Goal: Information Seeking & Learning: Check status

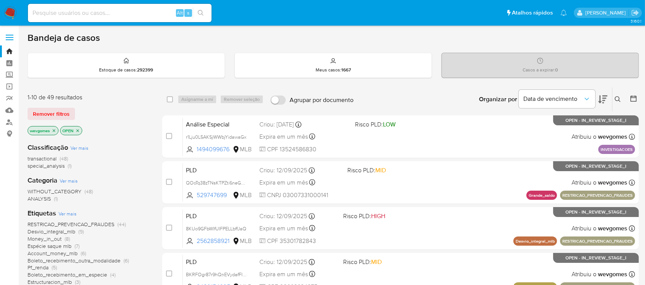
click at [12, 15] on img at bounding box center [10, 13] width 13 height 13
click at [10, 12] on img at bounding box center [10, 13] width 13 height 13
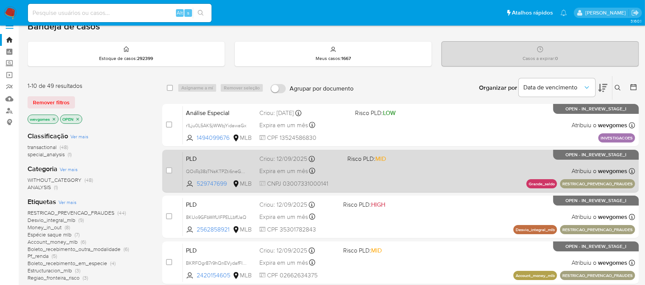
scroll to position [136, 0]
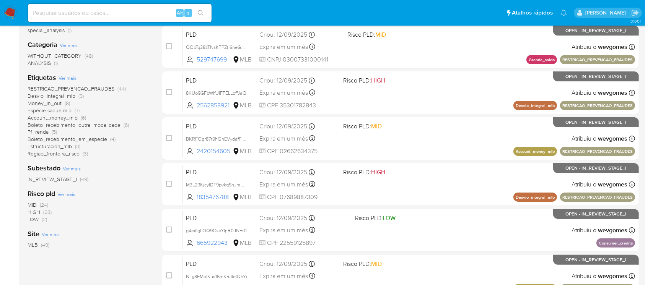
click at [46, 140] on span "Boleto_recebimento_em_especie" at bounding box center [68, 139] width 80 height 8
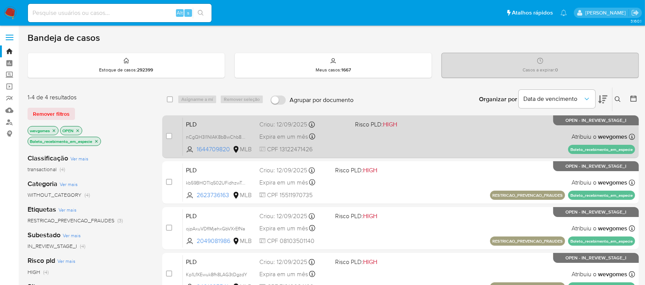
click at [413, 145] on div "PLD nCgQH3I1NIAK8bBwChb8ohfS 1644709820 MLB Risco PLD: HIGH Criou: 12/09/2025 C…" at bounding box center [409, 136] width 452 height 39
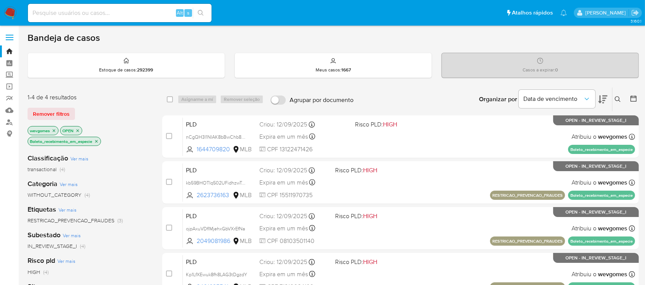
click at [104, 10] on input at bounding box center [120, 13] width 184 height 10
paste input "2015289315"
type input "2015289315"
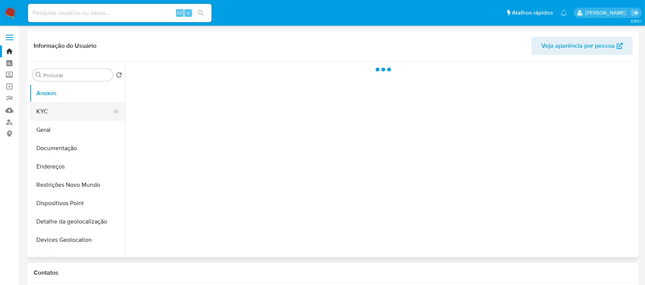
click at [47, 111] on button "KYC" at bounding box center [74, 112] width 90 height 18
select select "10"
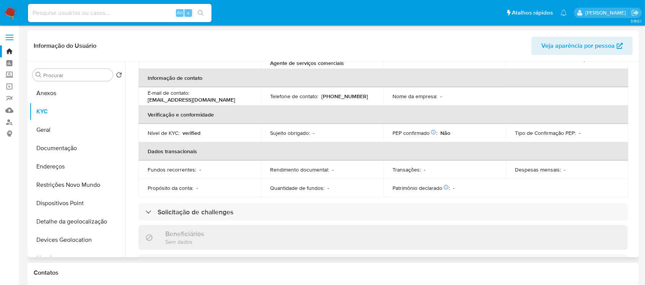
scroll to position [53, 0]
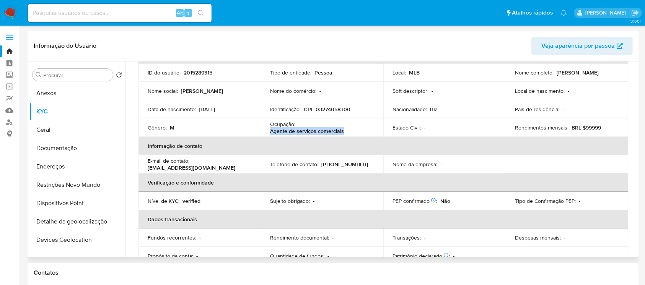
drag, startPoint x: 270, startPoint y: 132, endPoint x: 344, endPoint y: 132, distance: 74.6
click at [344, 132] on div "Ocupação : Agente de serviços comerciais" at bounding box center [322, 128] width 104 height 14
copy p "Agente de serviços comerciais"
click at [115, 11] on input at bounding box center [120, 13] width 184 height 10
click at [114, 11] on input at bounding box center [120, 13] width 184 height 10
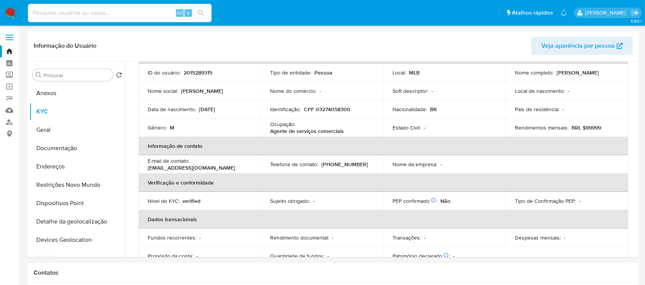
paste input "484245981"
type input "484245981"
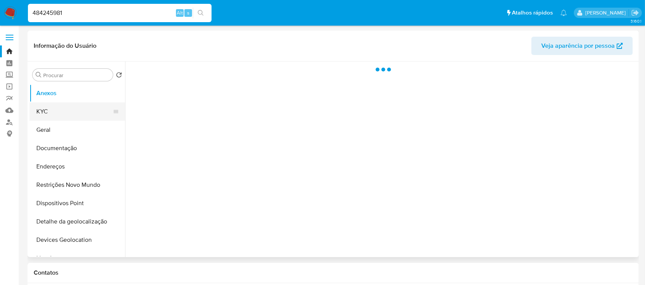
click at [46, 116] on button "KYC" at bounding box center [74, 112] width 90 height 18
select select "10"
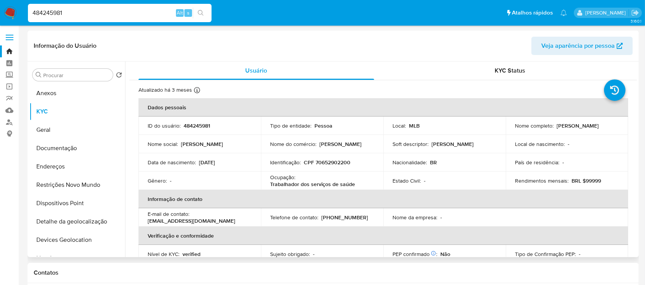
click at [314, 187] on p "Trabalhador dos serviços de saúde" at bounding box center [312, 184] width 85 height 7
copy div "Ocupação : Trabalhador dos serviços de saúde"
click at [329, 182] on p "Trabalhador dos serviços de saúde" at bounding box center [312, 184] width 85 height 7
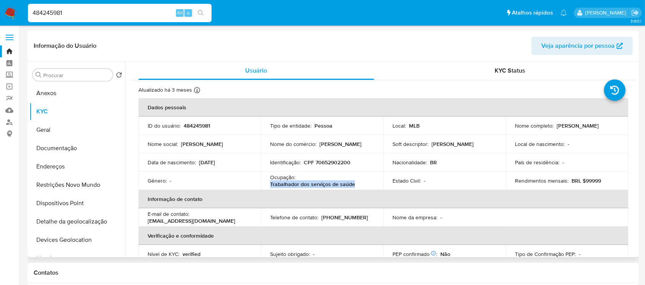
drag, startPoint x: 354, startPoint y: 185, endPoint x: 270, endPoint y: 185, distance: 84.2
click at [270, 185] on div "Ocupação : Trabalhador dos serviços de saúde" at bounding box center [322, 181] width 104 height 14
copy p "Trabalhador dos serviços de saúde"
click at [108, 13] on input "484245981" at bounding box center [120, 13] width 184 height 10
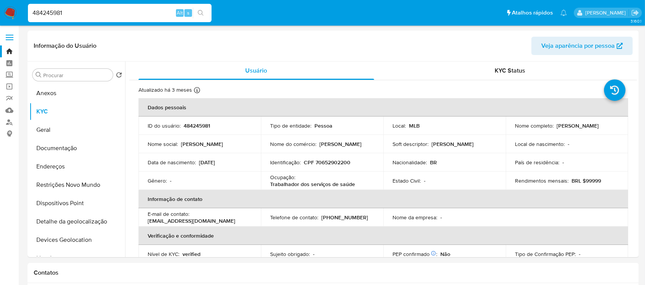
paste input "114861061"
type input "1148610611"
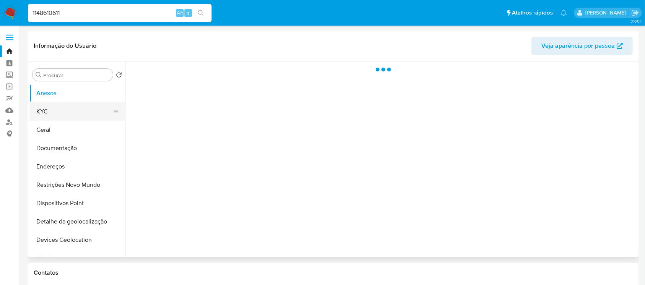
click at [43, 113] on button "KYC" at bounding box center [74, 112] width 90 height 18
select select "10"
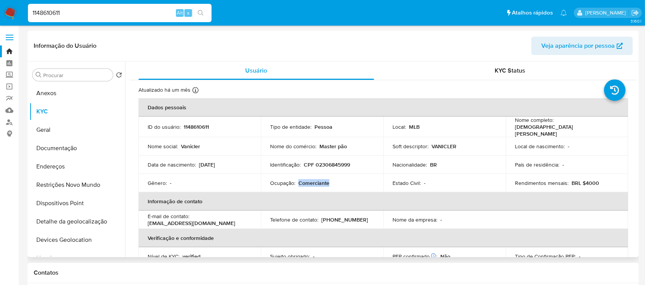
drag, startPoint x: 298, startPoint y: 181, endPoint x: 328, endPoint y: 181, distance: 29.8
click at [328, 181] on div "Ocupação : Comerciante" at bounding box center [322, 183] width 104 height 7
copy p "Comerciante"
click at [72, 10] on input "1148610611" at bounding box center [120, 13] width 184 height 10
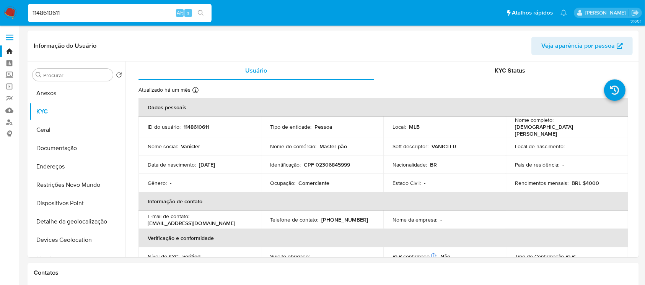
paste input "519722750"
type input "519722750"
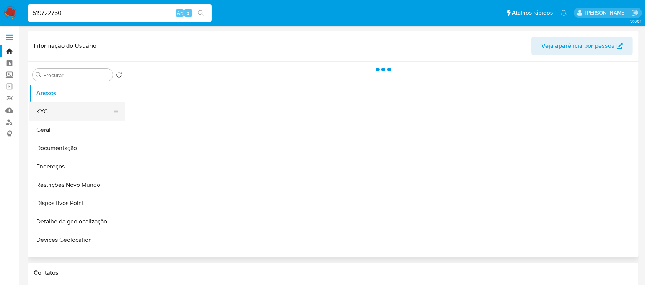
click at [42, 117] on button "KYC" at bounding box center [74, 112] width 90 height 18
select select "10"
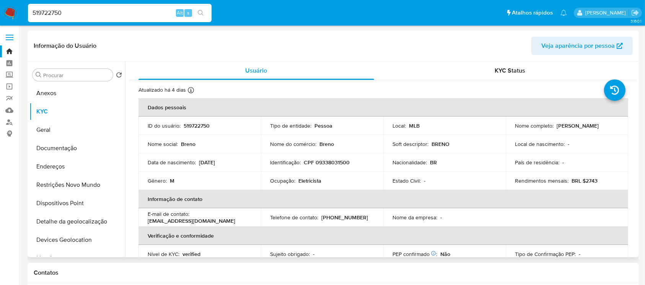
click at [312, 182] on p "Eletricista" at bounding box center [309, 181] width 23 height 7
copy p "Eletricista"
click at [102, 14] on input "519722750" at bounding box center [120, 13] width 184 height 10
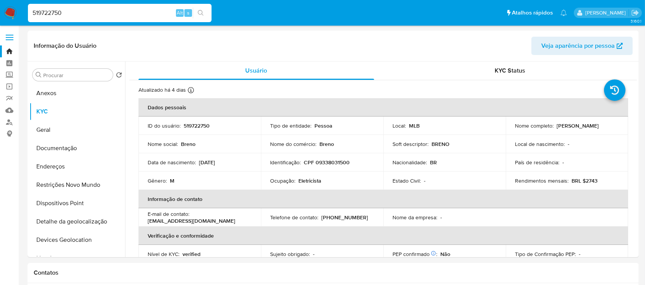
paste input "3050300"
type input "530503000"
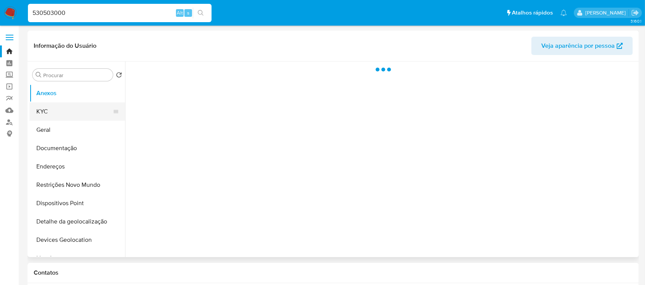
click at [47, 116] on button "KYC" at bounding box center [74, 112] width 90 height 18
select select "10"
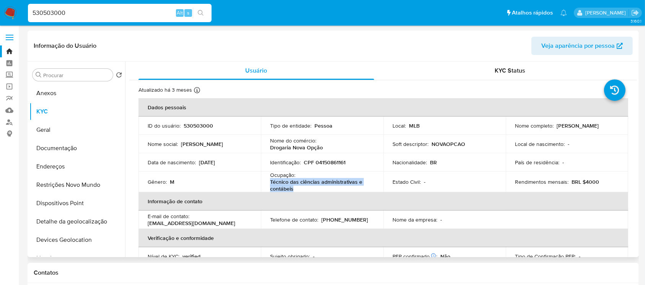
drag, startPoint x: 292, startPoint y: 189, endPoint x: 267, endPoint y: 185, distance: 26.0
click at [267, 185] on td "Ocupação : Técnico das ciências administrativas e contábeis" at bounding box center [322, 182] width 122 height 21
copy p "Técnico das ciências administrativas e contábeis"
click at [52, 151] on button "Documentação" at bounding box center [74, 148] width 90 height 18
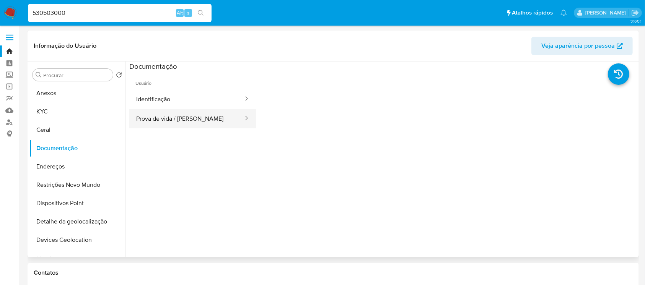
click at [175, 119] on button "Prova de vida / Selfie" at bounding box center [186, 119] width 115 height 20
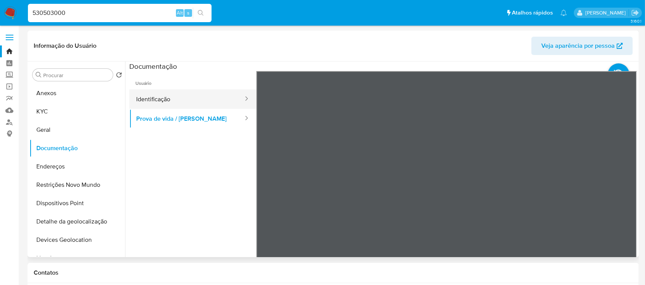
click at [161, 105] on button "Identificação" at bounding box center [186, 100] width 115 height 20
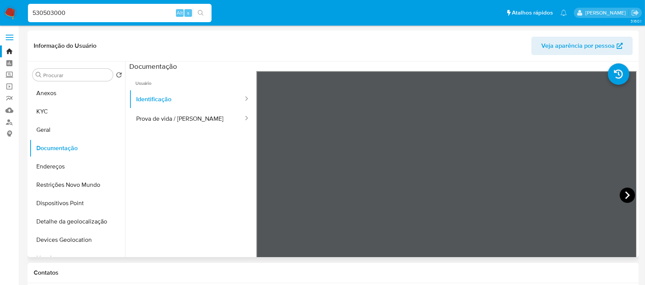
click at [620, 192] on icon at bounding box center [627, 195] width 15 height 15
click at [79, 11] on input "530503000" at bounding box center [120, 13] width 184 height 10
paste input "1972275"
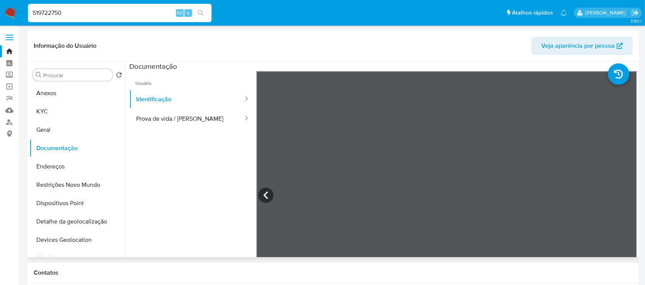
type input "519722750"
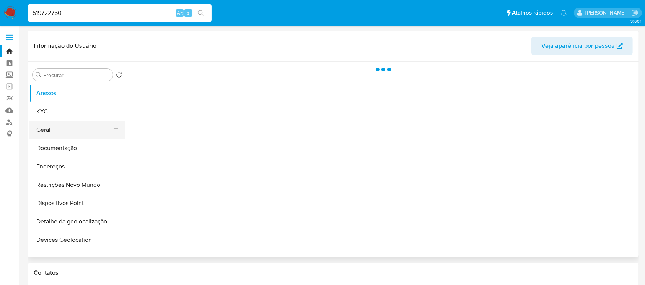
click at [46, 133] on button "Geral" at bounding box center [74, 130] width 90 height 18
select select "10"
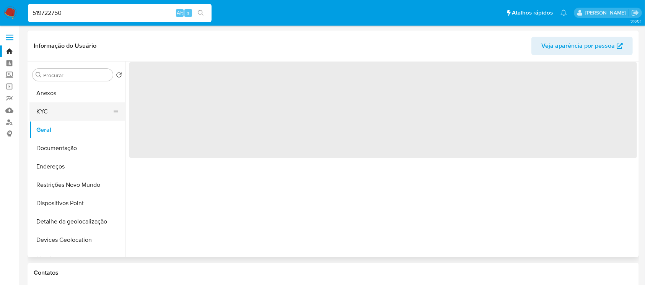
click at [41, 112] on button "KYC" at bounding box center [74, 112] width 90 height 18
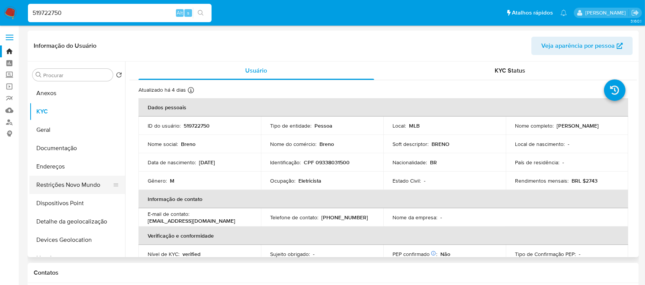
click at [57, 184] on button "Restrições Novo Mundo" at bounding box center [74, 185] width 90 height 18
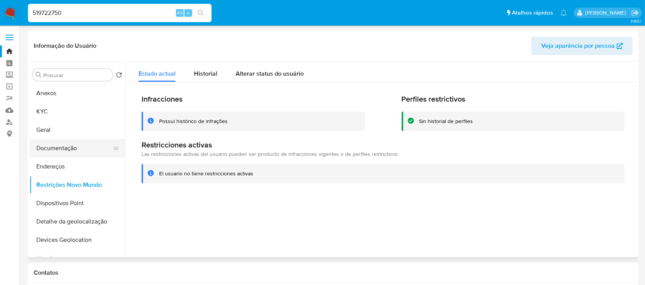
click at [55, 149] on button "Documentação" at bounding box center [74, 148] width 90 height 18
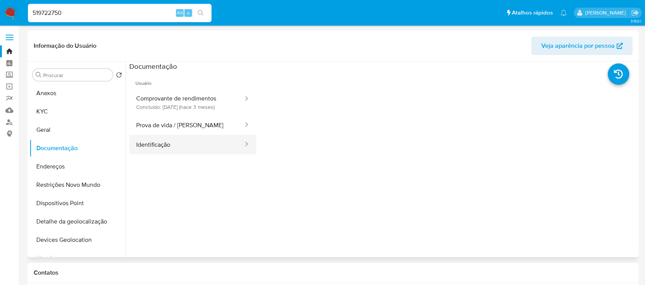
click at [159, 142] on button "Identificação" at bounding box center [186, 145] width 115 height 20
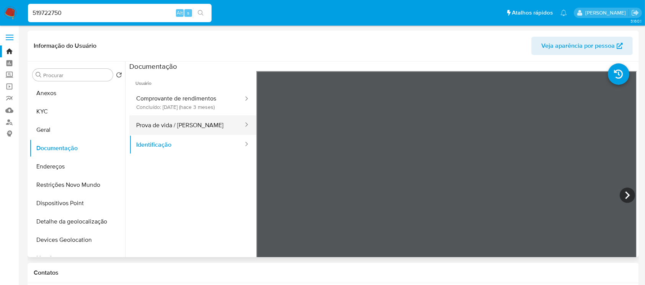
click at [158, 121] on button "Prova de vida / Selfie" at bounding box center [186, 126] width 115 height 20
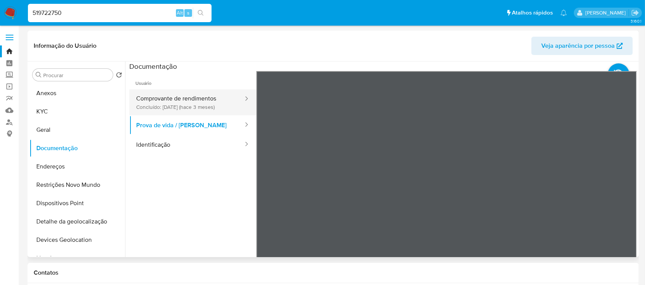
click at [169, 103] on button "Comprovante de rendimentos Concluído: 27/06/2025 (hace 3 meses)" at bounding box center [186, 103] width 115 height 26
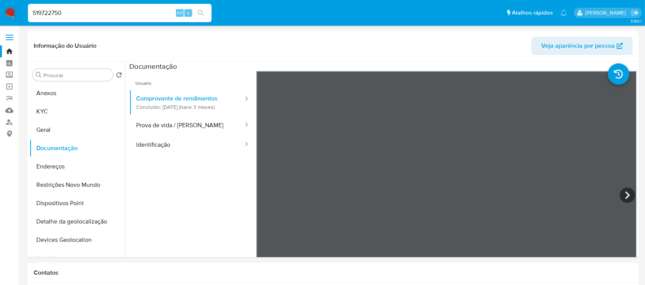
click at [73, 12] on input "519722750" at bounding box center [120, 13] width 184 height 10
paste input "1148610611"
type input "1148610611"
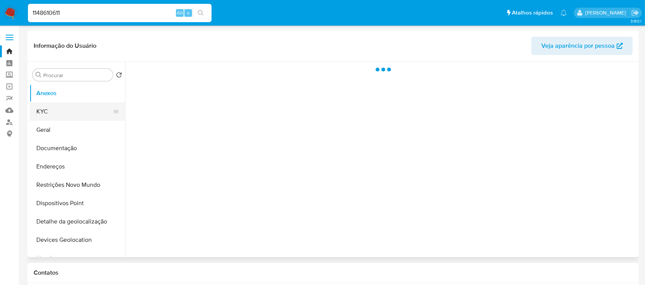
click at [43, 114] on button "KYC" at bounding box center [74, 112] width 90 height 18
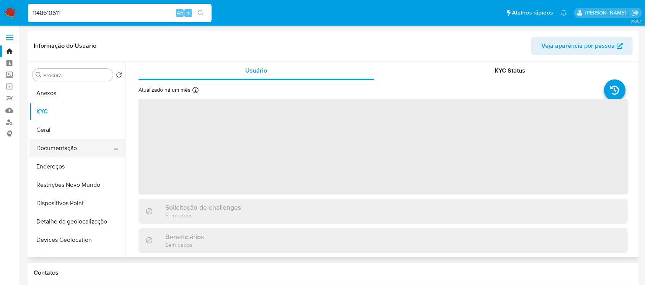
select select "10"
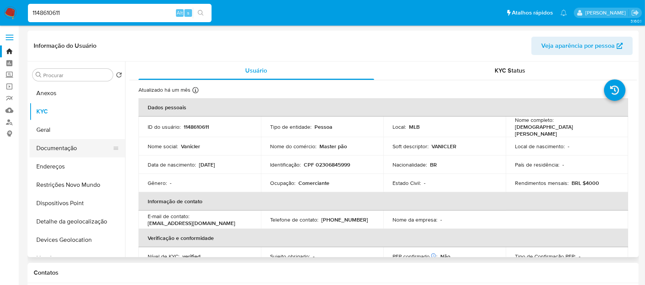
click at [52, 151] on button "Documentação" at bounding box center [74, 148] width 90 height 18
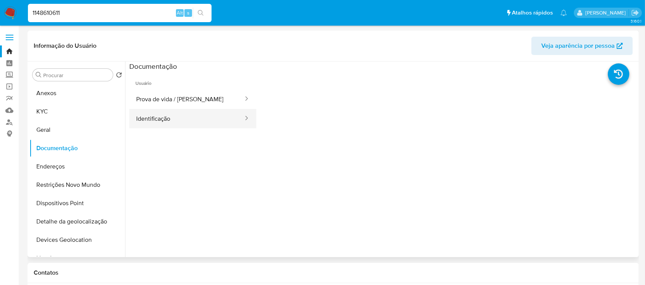
click at [144, 125] on button "Identificação" at bounding box center [186, 119] width 115 height 20
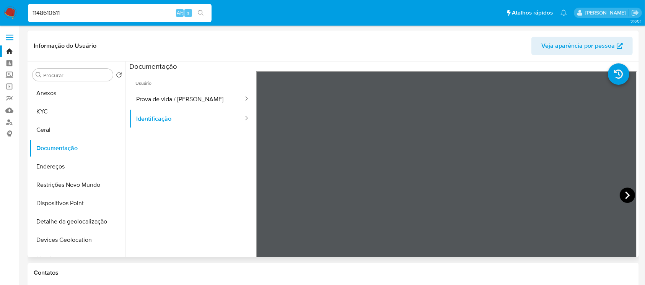
click at [624, 195] on icon at bounding box center [627, 195] width 15 height 15
click at [164, 103] on button "Prova de vida / Selfie" at bounding box center [186, 100] width 115 height 20
click at [71, 16] on input "1148610611" at bounding box center [120, 13] width 184 height 10
paste input "48424598"
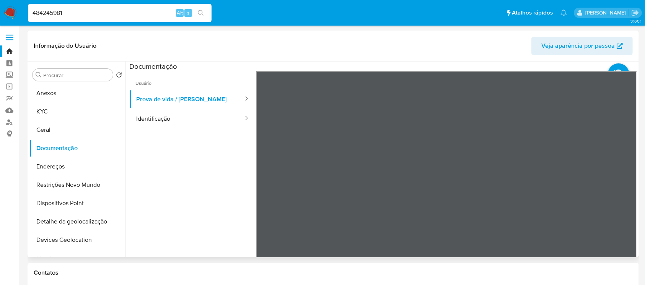
type input "484245981"
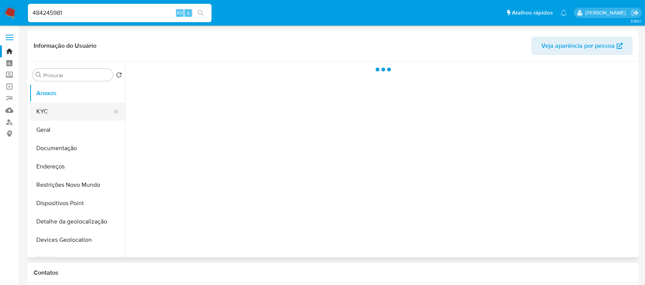
click at [42, 117] on button "KYC" at bounding box center [74, 112] width 90 height 18
select select "10"
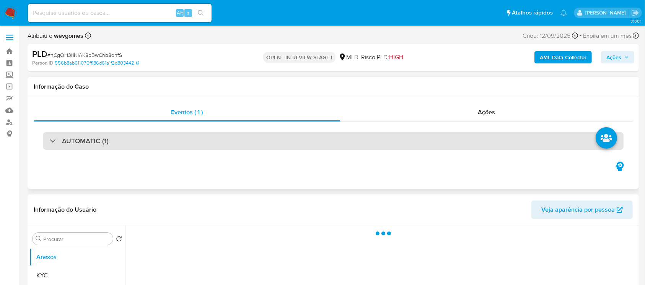
click at [110, 143] on div "AUTOMATIC (1)" at bounding box center [333, 141] width 581 height 18
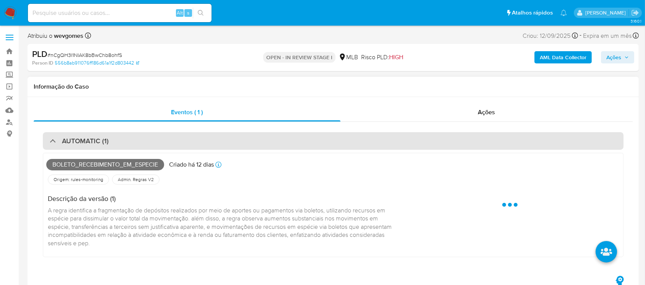
select select "10"
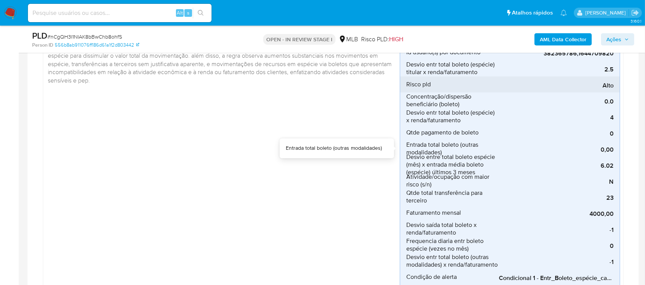
scroll to position [204, 0]
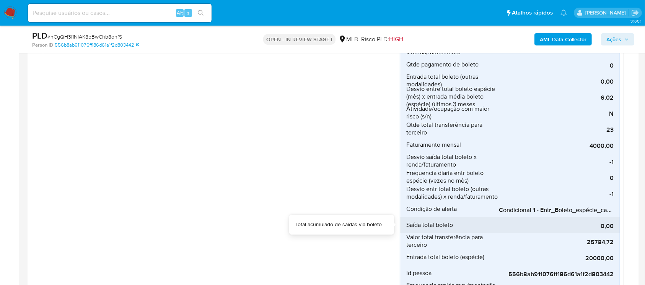
drag, startPoint x: 521, startPoint y: 219, endPoint x: 560, endPoint y: 218, distance: 39.0
click at [551, 219] on div "0,00" at bounding box center [556, 225] width 115 height 16
click at [609, 217] on div "0,00" at bounding box center [556, 225] width 115 height 16
click at [597, 217] on div "0,00" at bounding box center [556, 225] width 115 height 16
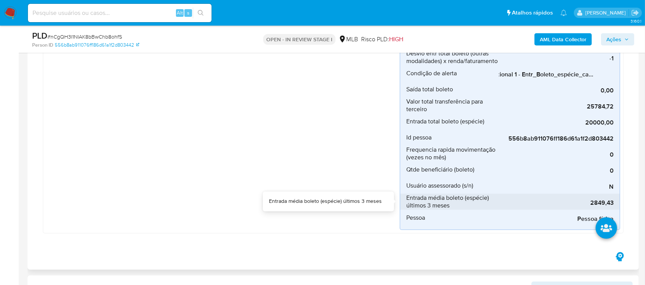
scroll to position [272, 0]
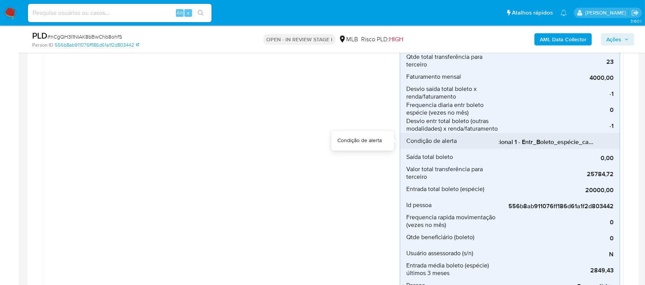
click at [533, 142] on span "Condicional 1 - Entr_Boleto_espécie_capacidade" at bounding box center [556, 142] width 115 height 8
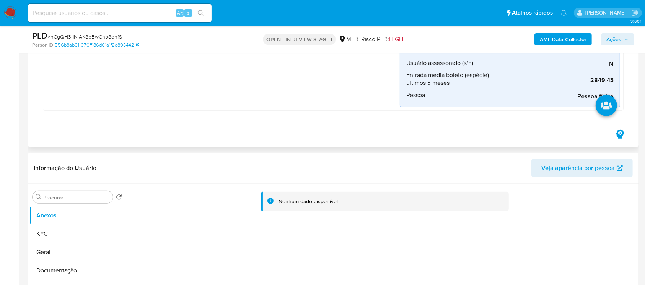
scroll to position [476, 0]
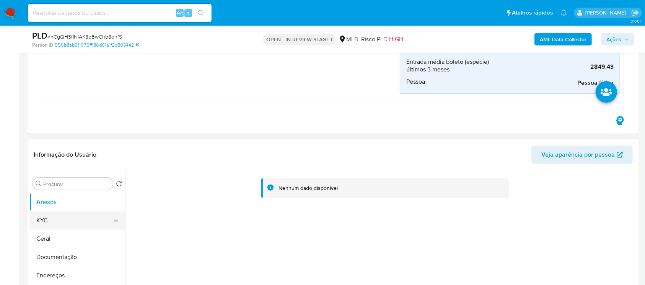
click at [47, 223] on button "KYC" at bounding box center [74, 221] width 90 height 18
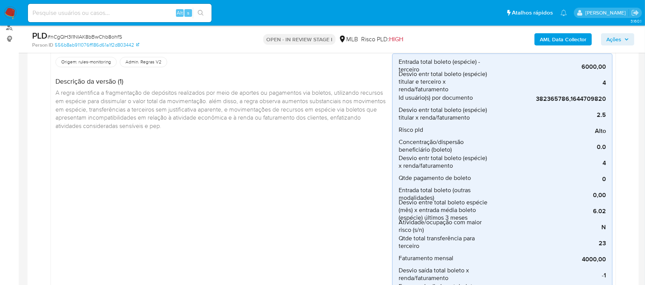
scroll to position [68, 0]
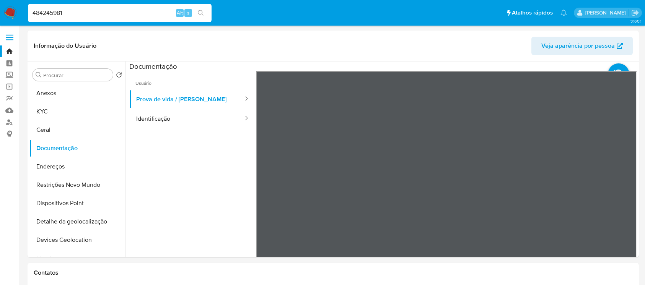
select select "10"
click at [81, 18] on div "484245981 Alt s" at bounding box center [120, 13] width 184 height 18
click at [70, 15] on input "484245981" at bounding box center [120, 13] width 184 height 10
paste input "2015289315"
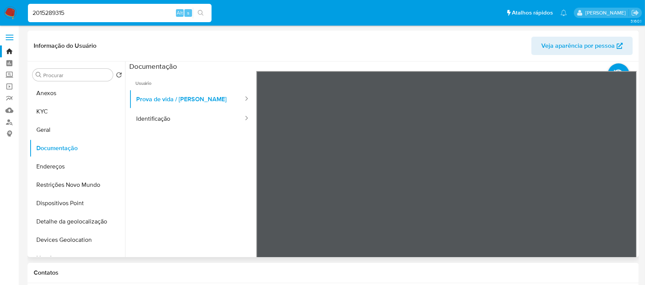
type input "2015289315"
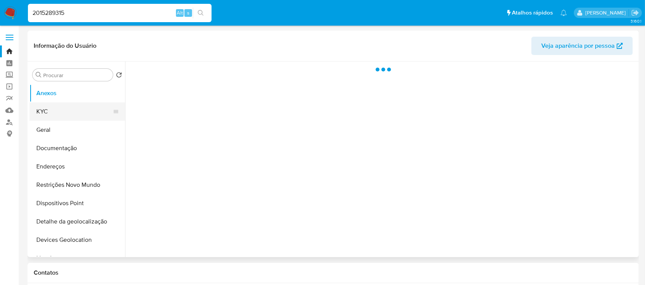
click at [43, 115] on button "KYC" at bounding box center [74, 112] width 90 height 18
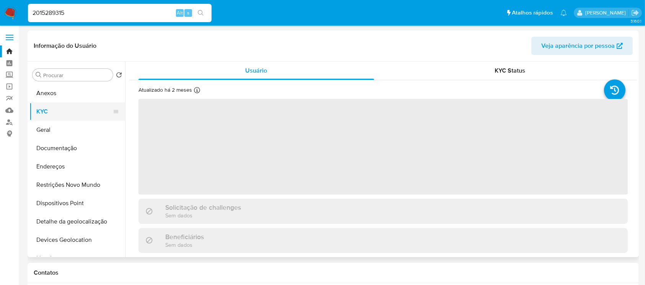
select select "10"
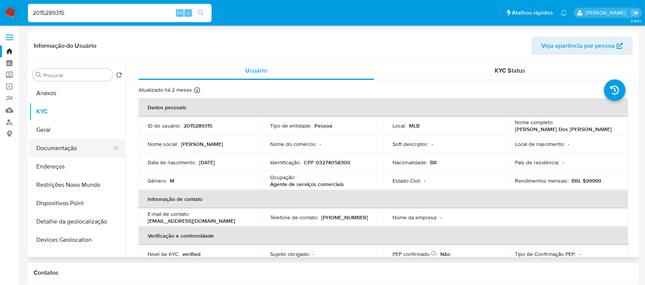
click at [51, 152] on button "Documentação" at bounding box center [74, 148] width 90 height 18
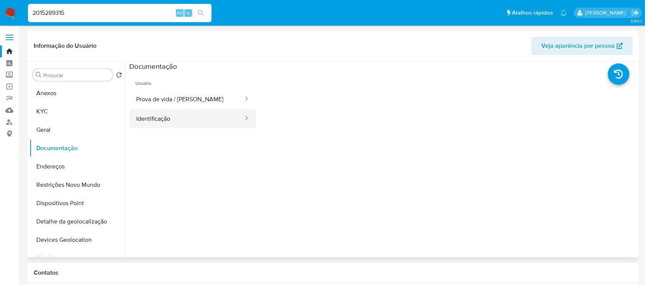
click at [161, 124] on button "Identificação" at bounding box center [186, 119] width 115 height 20
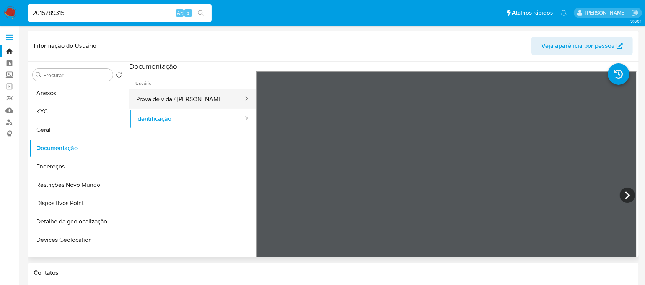
click at [173, 103] on button "Prova de vida / Selfie" at bounding box center [186, 100] width 115 height 20
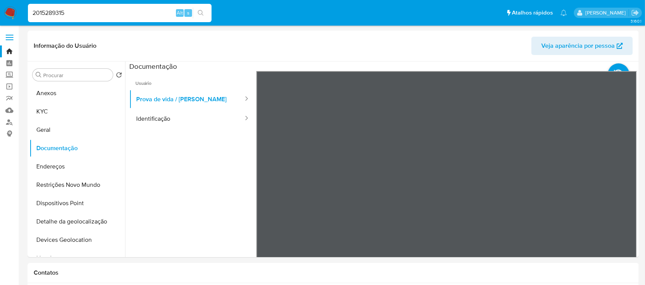
click at [115, 14] on input "2015289315" at bounding box center [120, 13] width 184 height 10
paste input "254059123"
type input "2254059123"
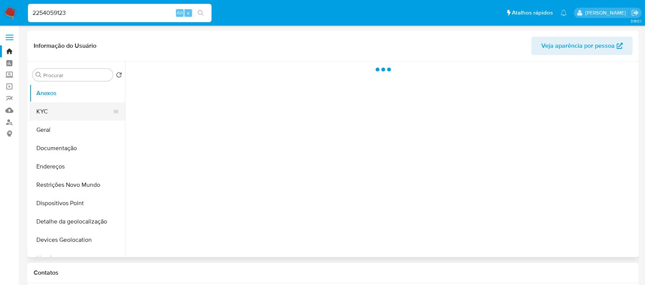
select select "10"
click at [40, 103] on button "KYC" at bounding box center [74, 112] width 90 height 18
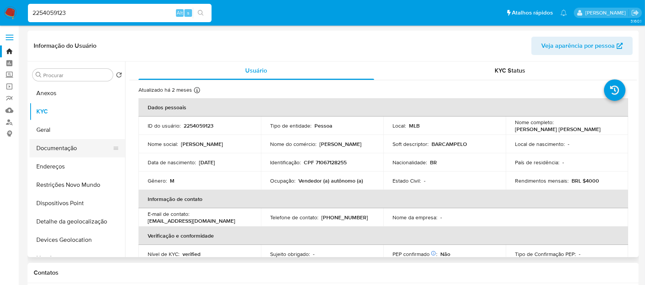
click at [45, 154] on button "Documentação" at bounding box center [74, 148] width 90 height 18
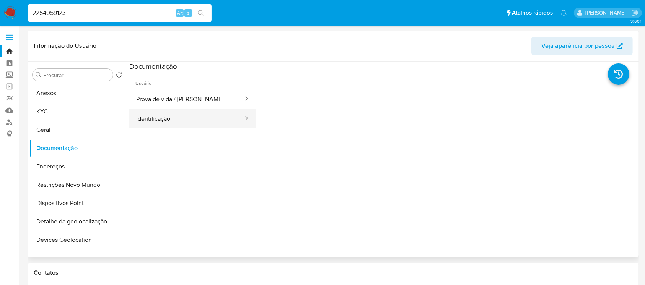
click at [159, 124] on button "Identificação" at bounding box center [186, 119] width 115 height 20
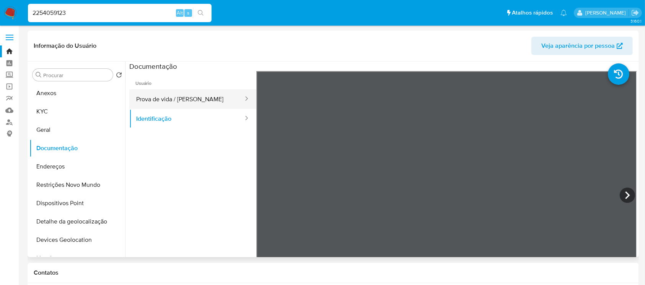
click at [164, 100] on button "Prova de vida / Selfie" at bounding box center [186, 100] width 115 height 20
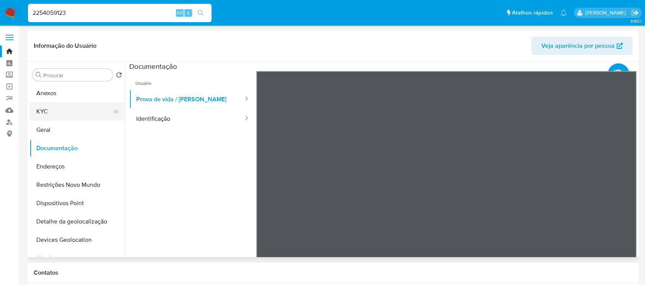
click at [50, 114] on button "KYC" at bounding box center [74, 112] width 90 height 18
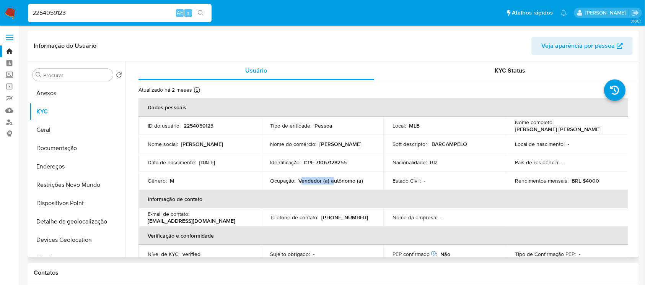
drag, startPoint x: 299, startPoint y: 179, endPoint x: 332, endPoint y: 181, distance: 32.9
click at [332, 181] on p "Vendedor (a) autônomo (a)" at bounding box center [330, 181] width 65 height 7
drag, startPoint x: 362, startPoint y: 180, endPoint x: 298, endPoint y: 181, distance: 63.9
click at [298, 181] on div "Ocupação : Vendedor (a) autônomo (a)" at bounding box center [322, 181] width 104 height 7
copy p "Vendedor (a) autônomo (a)"
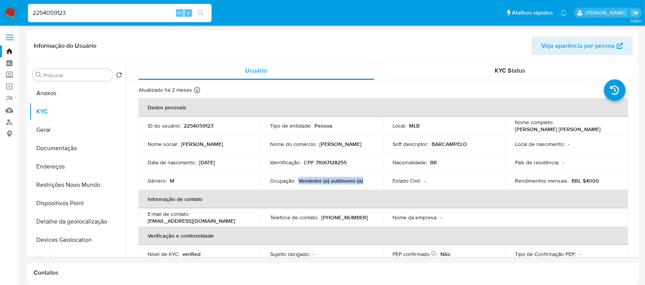
click at [108, 16] on input "2254059123" at bounding box center [120, 13] width 184 height 10
paste input "618221479"
type input "618221479"
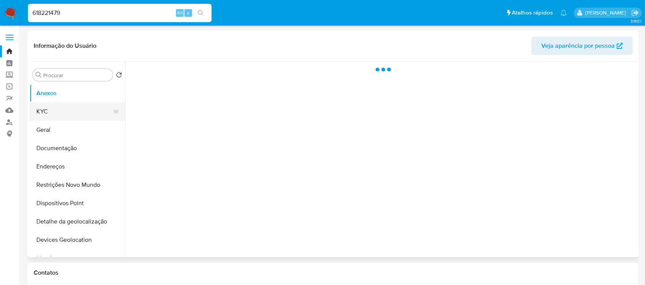
click at [52, 112] on button "KYC" at bounding box center [74, 112] width 90 height 18
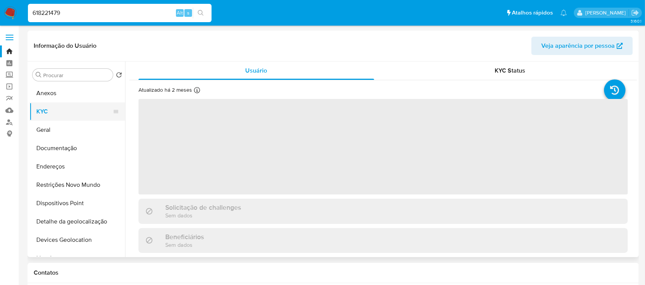
select select "10"
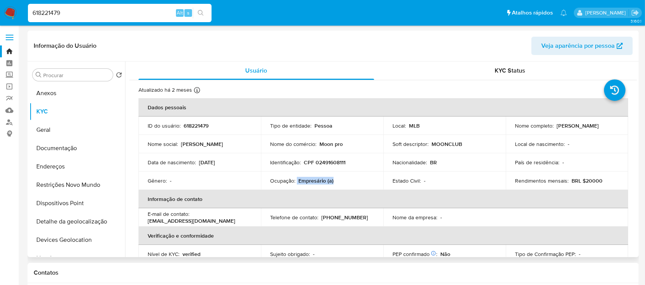
drag, startPoint x: 296, startPoint y: 179, endPoint x: 338, endPoint y: 179, distance: 41.7
click at [338, 179] on div "Ocupação : Empresário (a)" at bounding box center [322, 181] width 104 height 7
copy div "Empresário (a)"
click at [49, 152] on button "Documentação" at bounding box center [74, 148] width 90 height 18
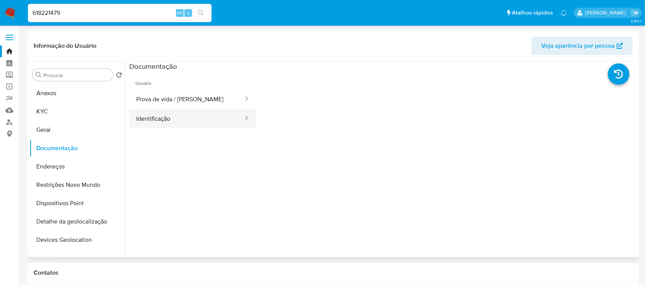
click at [143, 124] on button "Identificação" at bounding box center [186, 119] width 115 height 20
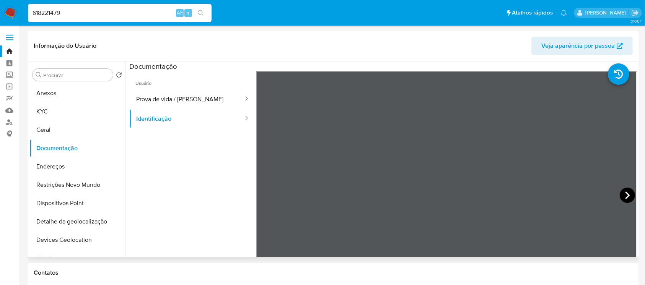
click at [622, 192] on icon at bounding box center [627, 195] width 15 height 15
click at [165, 96] on button "Prova de vida / Selfie" at bounding box center [186, 100] width 115 height 20
click at [54, 112] on button "KYC" at bounding box center [74, 112] width 90 height 18
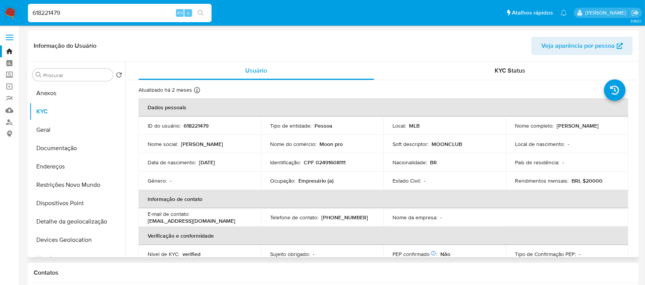
drag, startPoint x: 554, startPoint y: 126, endPoint x: 609, endPoint y: 125, distance: 54.3
click at [609, 125] on div "Nome completo : Lara Rios Kobayashi" at bounding box center [567, 125] width 104 height 7
copy p "Lara Rios Kobayashi"
drag, startPoint x: 429, startPoint y: 143, endPoint x: 466, endPoint y: 143, distance: 36.7
click at [466, 143] on div "Soft descriptor : MOONCLUB" at bounding box center [444, 144] width 104 height 7
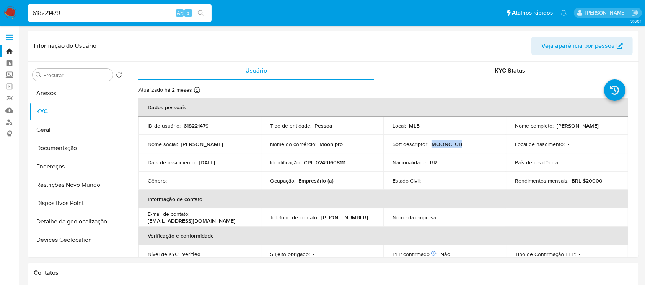
copy p "MOONCLUB"
click at [105, 16] on input "618221479" at bounding box center [120, 13] width 184 height 10
paste input "742579172"
type input "742579172"
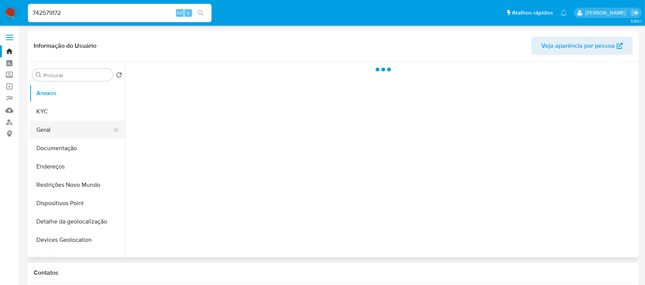
click at [47, 121] on button "Geral" at bounding box center [74, 130] width 90 height 18
select select "10"
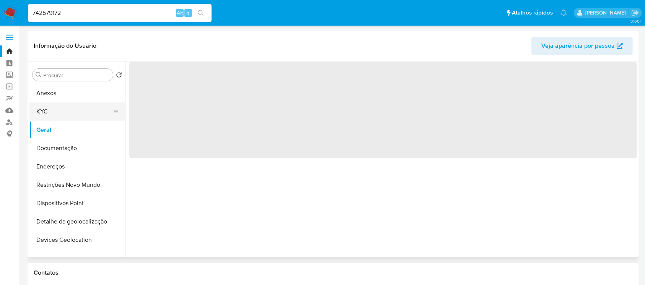
click at [47, 116] on button "KYC" at bounding box center [74, 112] width 90 height 18
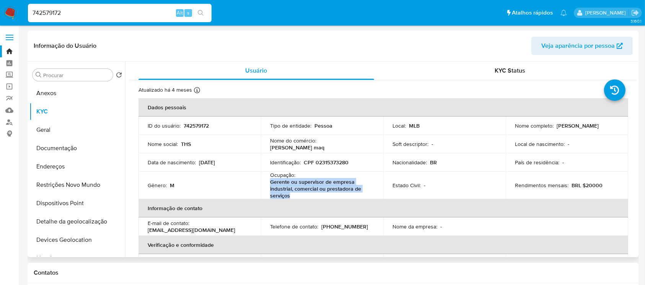
drag, startPoint x: 300, startPoint y: 196, endPoint x: 270, endPoint y: 185, distance: 31.8
click at [270, 185] on p "Gerente ou supervisor de empresa industrial, comercial ou prestadora de serviços" at bounding box center [320, 189] width 101 height 21
copy p "Gerente ou supervisor de empresa industrial, comercial ou prestadora de serviços"
click at [64, 130] on button "Geral" at bounding box center [74, 130] width 90 height 18
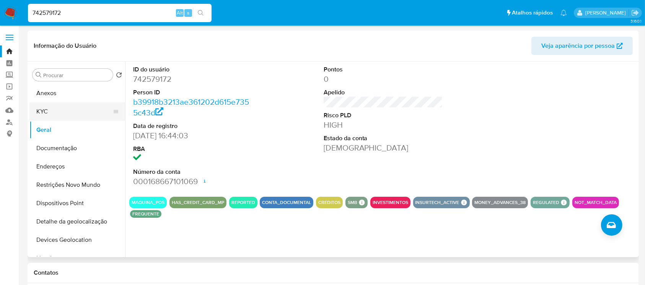
click at [59, 114] on button "KYC" at bounding box center [74, 112] width 90 height 18
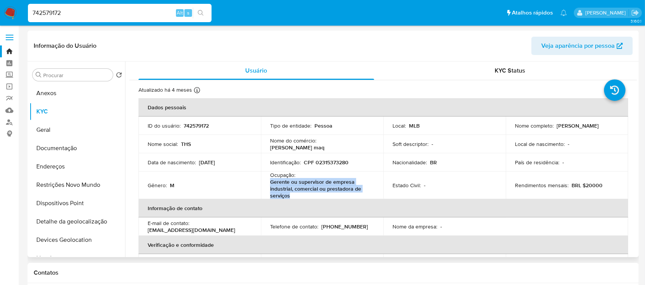
drag, startPoint x: 269, startPoint y: 182, endPoint x: 288, endPoint y: 194, distance: 21.5
click at [288, 194] on p "Gerente ou supervisor de empresa industrial, comercial ou prestadora de serviços" at bounding box center [320, 189] width 101 height 21
copy p "Gerente ou supervisor de empresa industrial, comercial ou prestadora de serviços"
click at [107, 13] on input "742579172" at bounding box center [120, 13] width 184 height 10
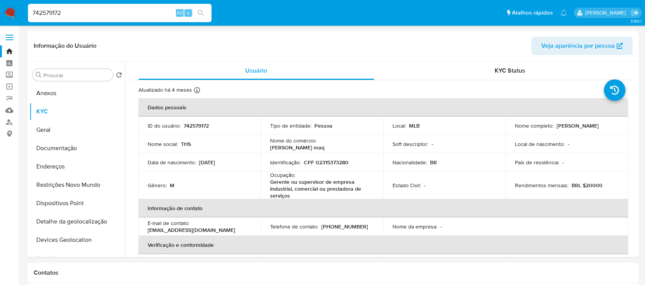
paste input "1285771343"
type input "1285771343"
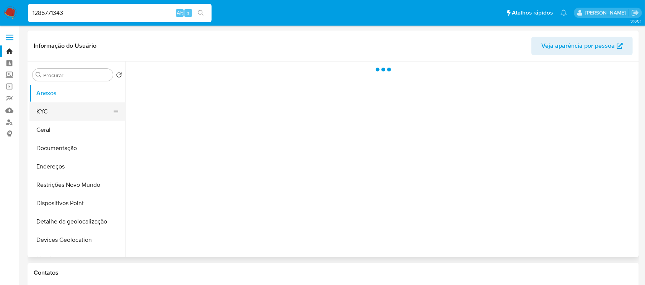
select select "10"
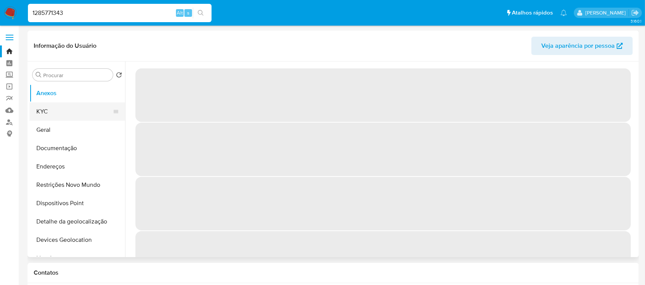
click at [46, 116] on button "KYC" at bounding box center [74, 112] width 90 height 18
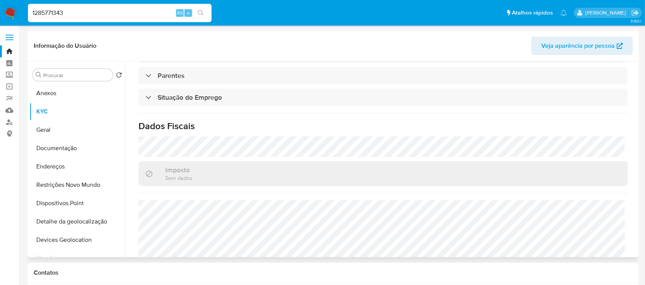
scroll to position [325, 0]
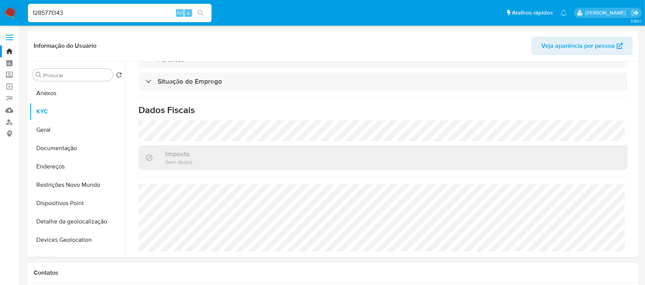
click at [71, 8] on input "1285771343" at bounding box center [120, 13] width 184 height 10
paste input "151699365"
type input "1151699365"
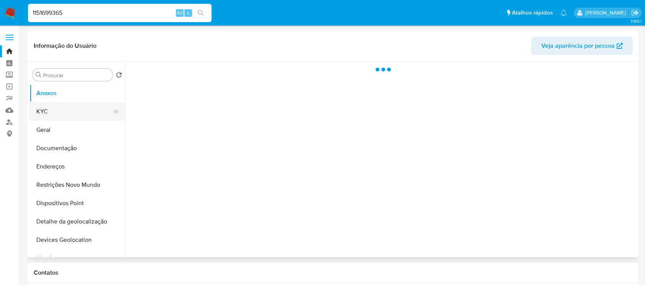
click at [55, 114] on button "KYC" at bounding box center [74, 112] width 90 height 18
select select "10"
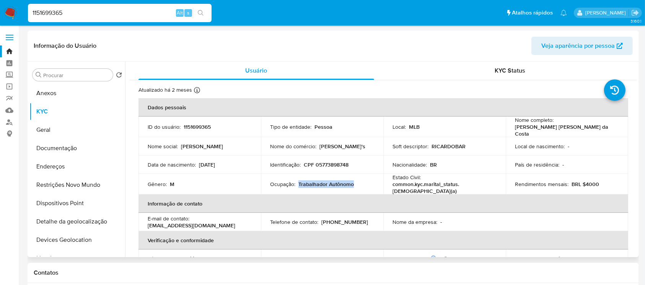
drag, startPoint x: 298, startPoint y: 179, endPoint x: 355, endPoint y: 179, distance: 56.2
click at [355, 181] on div "Ocupação : Trabalhador Autônomo" at bounding box center [322, 184] width 104 height 7
copy p "Trabalhador Autônomo"
click at [83, 14] on input "1151699365" at bounding box center [120, 13] width 184 height 10
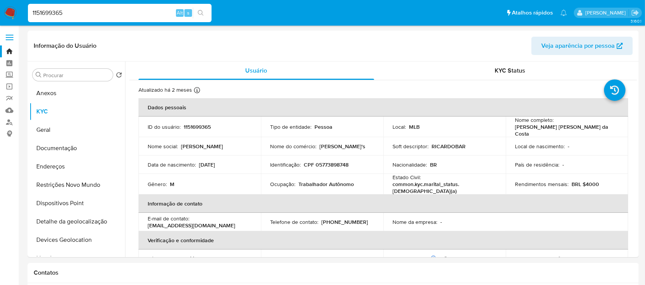
paste input "2518830312"
type input "2518830312"
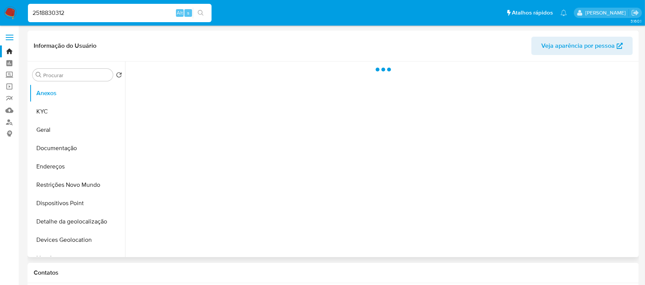
select select "10"
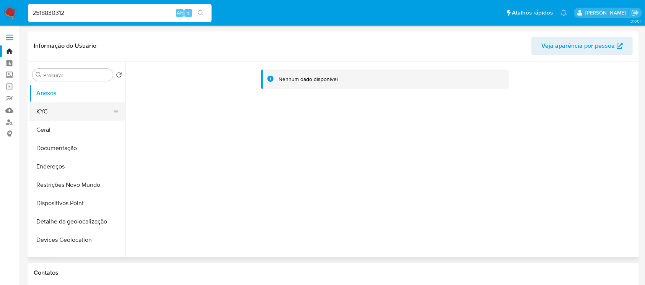
click at [52, 111] on button "KYC" at bounding box center [74, 112] width 90 height 18
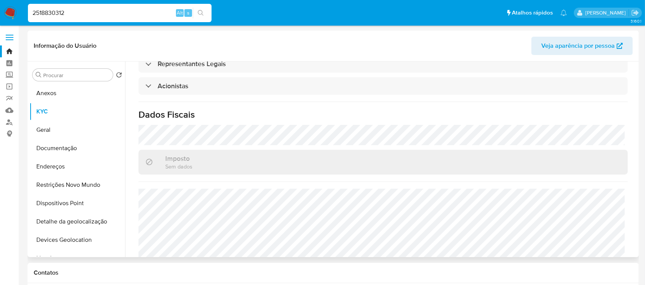
scroll to position [458, 0]
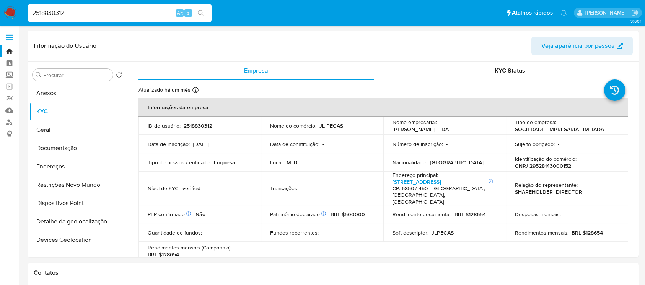
select select "10"
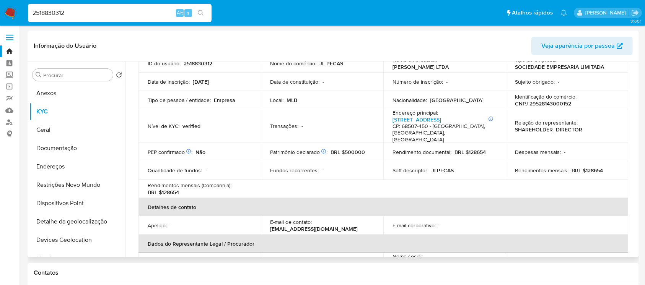
scroll to position [50, 0]
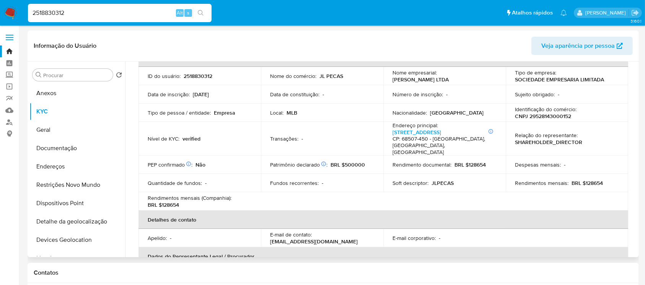
click at [535, 116] on p "CNPJ 29528143000152" at bounding box center [543, 116] width 56 height 7
copy p "29528143000152"
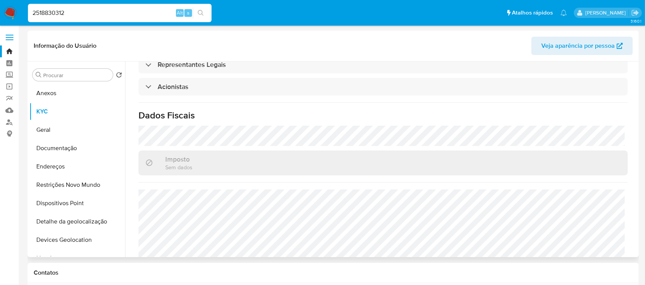
scroll to position [458, 0]
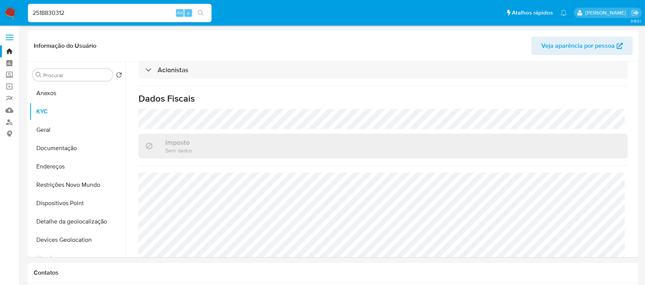
click at [83, 12] on input "2518830312" at bounding box center [120, 13] width 184 height 10
paste input "385403114"
type input "2385403114"
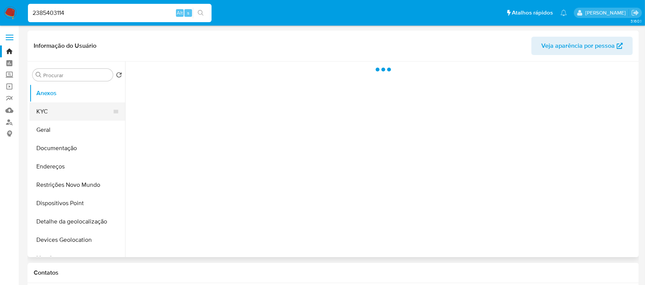
click at [40, 116] on button "KYC" at bounding box center [74, 112] width 90 height 18
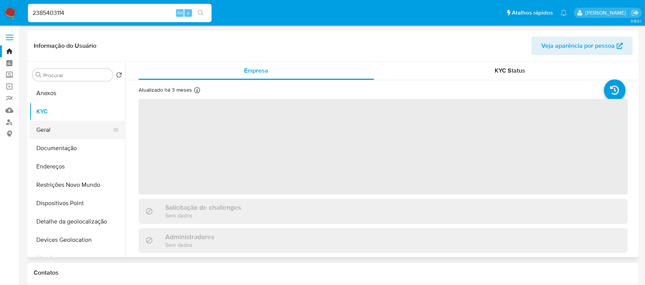
select select "10"
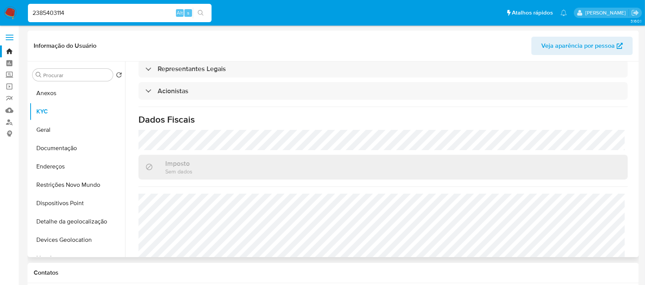
scroll to position [464, 0]
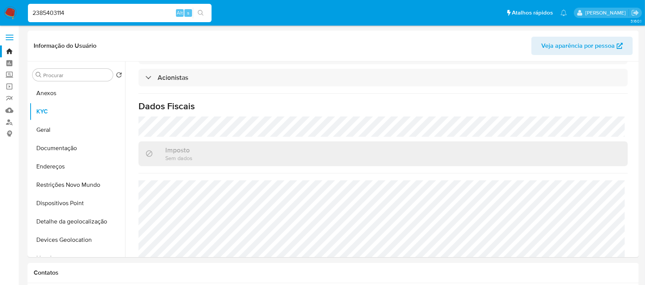
click at [126, 15] on input "2385403114" at bounding box center [120, 13] width 184 height 10
paste input "514461497"
type input "2514461497"
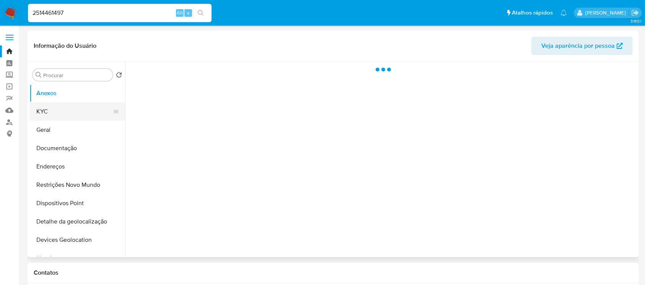
click at [54, 112] on button "KYC" at bounding box center [74, 112] width 90 height 18
select select "10"
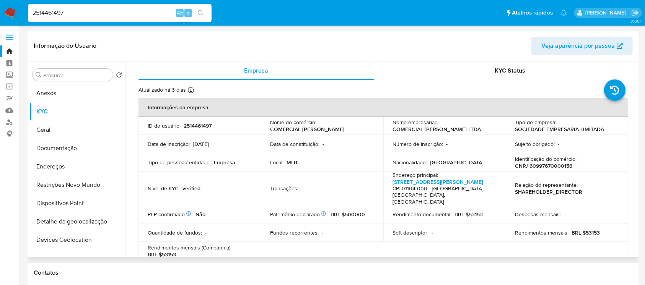
click at [539, 167] on p "CNPJ 60997670000156" at bounding box center [543, 166] width 57 height 7
copy p "60997670000156"
click at [88, 10] on input "2514461497" at bounding box center [120, 13] width 184 height 10
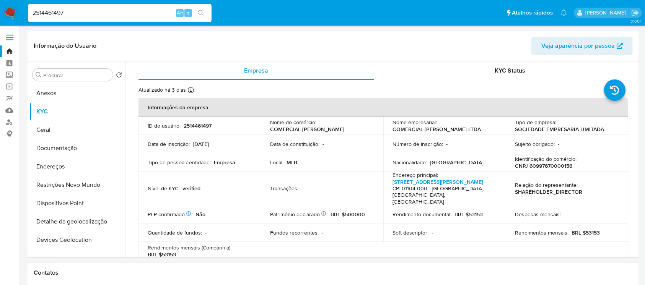
paste input "462090019"
type input "2462090019"
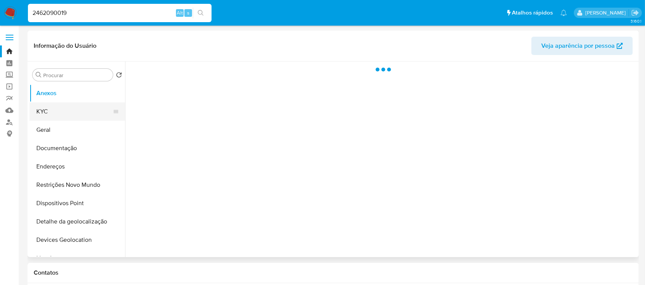
click at [41, 111] on button "KYC" at bounding box center [74, 112] width 90 height 18
select select "10"
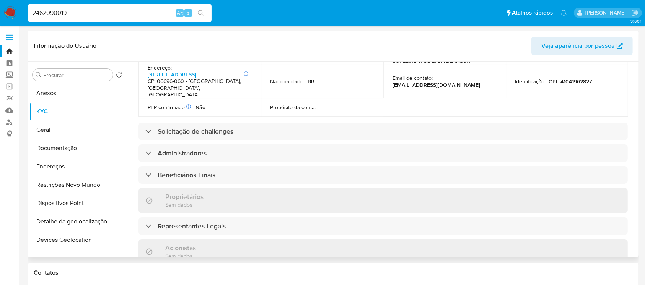
scroll to position [204, 0]
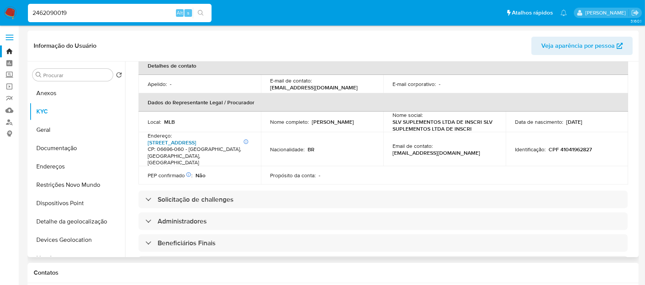
click at [168, 139] on link "Av Portugal 46, Itaqui" at bounding box center [172, 143] width 49 height 8
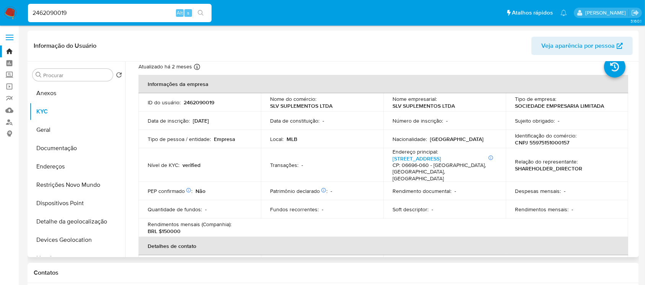
scroll to position [0, 0]
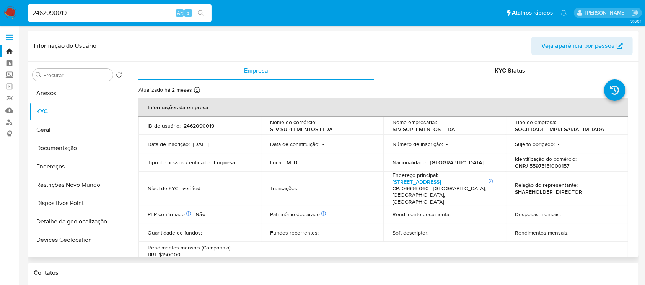
click at [543, 164] on p "CNPJ 55975151000157" at bounding box center [542, 166] width 54 height 7
copy p "55975151000157"
click at [48, 134] on button "Geral" at bounding box center [74, 130] width 90 height 18
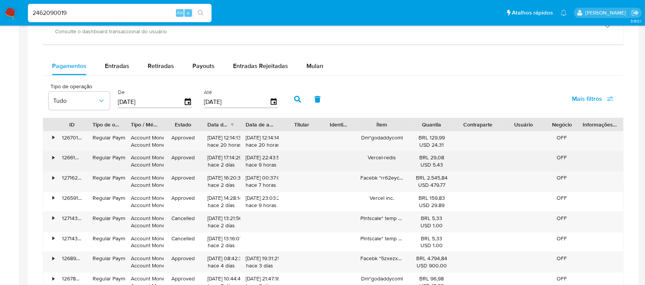
scroll to position [476, 0]
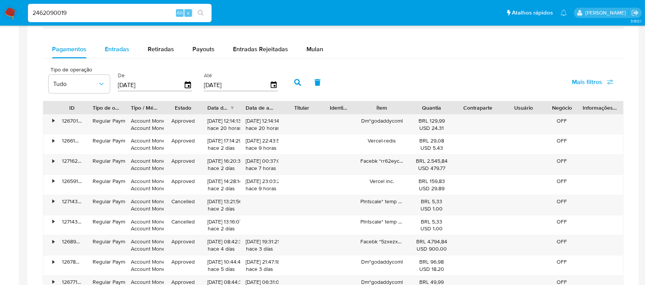
click at [117, 54] on div "Entradas" at bounding box center [117, 49] width 24 height 18
select select "10"
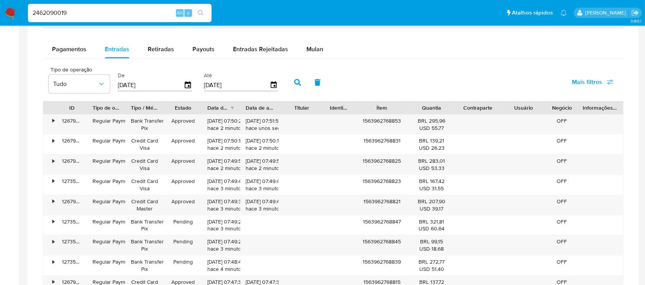
click at [101, 13] on input "2462090019" at bounding box center [120, 13] width 184 height 10
paste input "18276"
type input "2462018276"
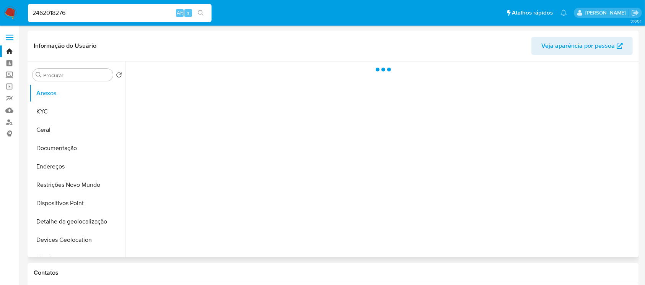
select select "10"
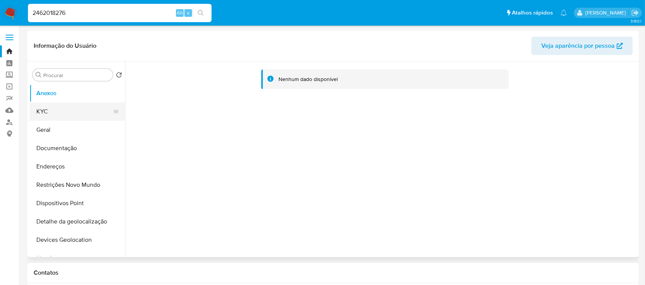
click at [57, 118] on button "KYC" at bounding box center [74, 112] width 90 height 18
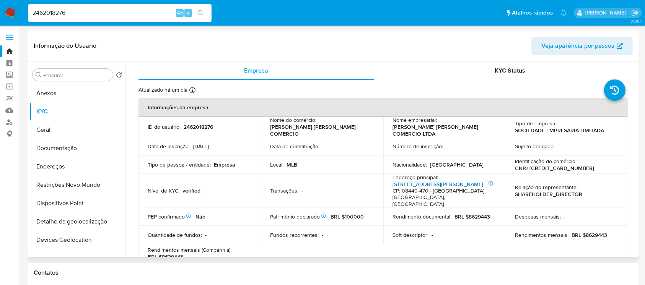
click at [427, 183] on link "Rua Cruz Do Espírito Santo 743, Vila Chabilândia" at bounding box center [437, 185] width 91 height 8
click at [538, 169] on p "CNPJ 58256896000154" at bounding box center [554, 168] width 79 height 7
copy p "58256896000154"
click at [83, 16] on input "2462018276" at bounding box center [120, 13] width 184 height 10
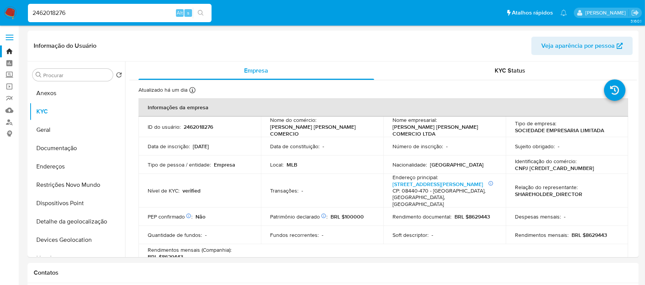
click at [83, 16] on input "2462018276" at bounding box center [120, 13] width 184 height 10
paste input "3934589"
type input "2439345896"
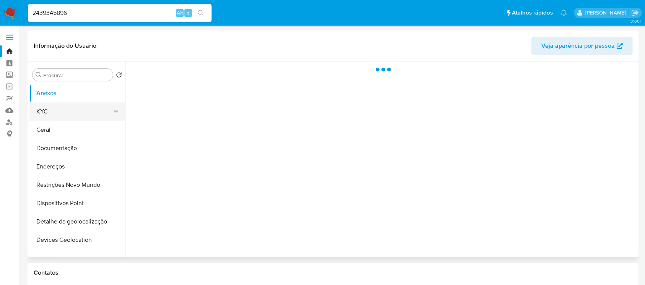
click at [57, 109] on button "KYC" at bounding box center [74, 112] width 90 height 18
select select "10"
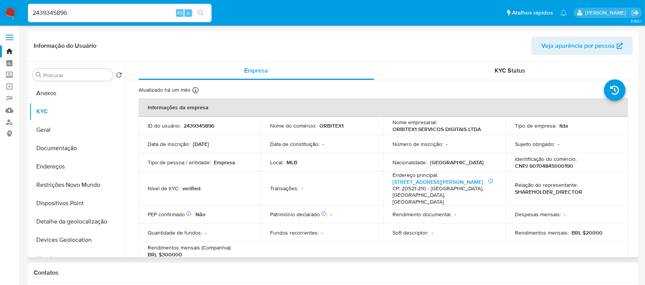
click at [537, 167] on p "CNPJ 60704845000190" at bounding box center [544, 166] width 58 height 7
copy p "60704845000190"
click at [93, 18] on div "2439345896 Alt s" at bounding box center [120, 13] width 184 height 18
click at [83, 14] on input "2439345896" at bounding box center [120, 13] width 184 height 10
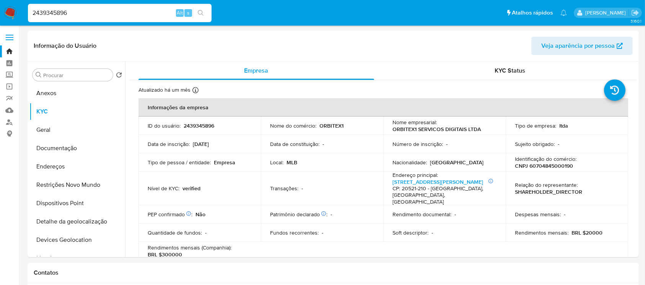
click at [83, 14] on input "2439345896" at bounding box center [120, 13] width 184 height 10
paste input "581844060"
type input "2581844060"
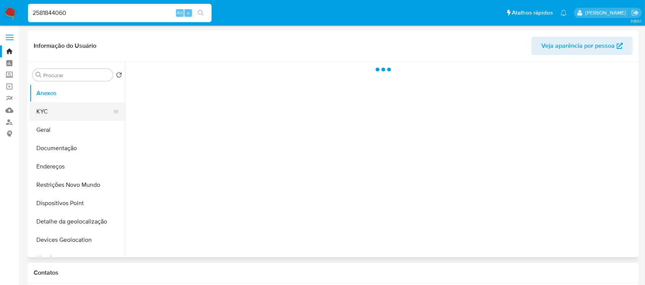
click at [64, 114] on button "KYC" at bounding box center [74, 112] width 90 height 18
select select "10"
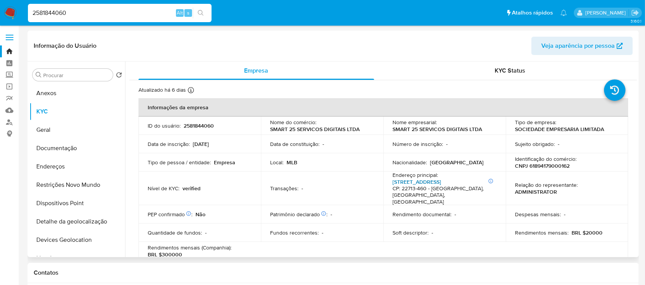
click at [428, 182] on link "Rua Ipadu 120, Jacarepaguá" at bounding box center [416, 182] width 49 height 8
click at [555, 163] on p "CNPJ 61894179000162" at bounding box center [542, 166] width 55 height 7
copy p "61894179000162"
click at [107, 16] on input "2581844060" at bounding box center [120, 13] width 184 height 10
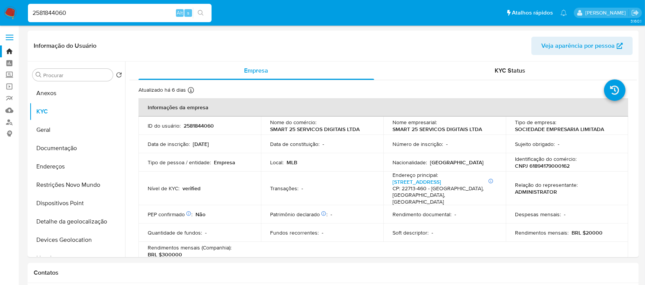
click at [107, 16] on input "2581844060" at bounding box center [120, 13] width 184 height 10
paste input "463822407"
type input "2463822407"
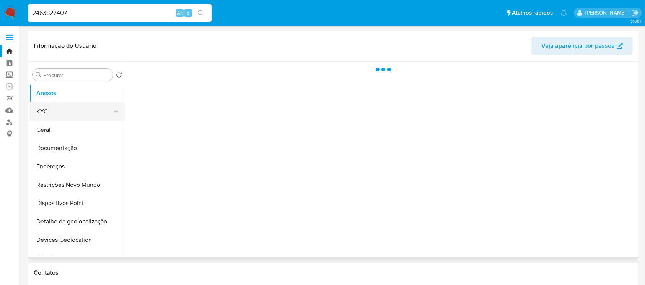
select select "10"
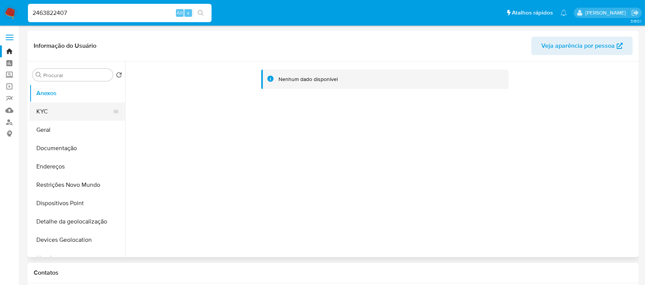
click at [67, 115] on button "KYC" at bounding box center [74, 112] width 90 height 18
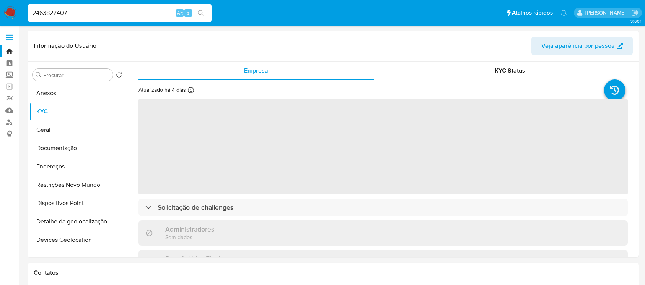
select select "10"
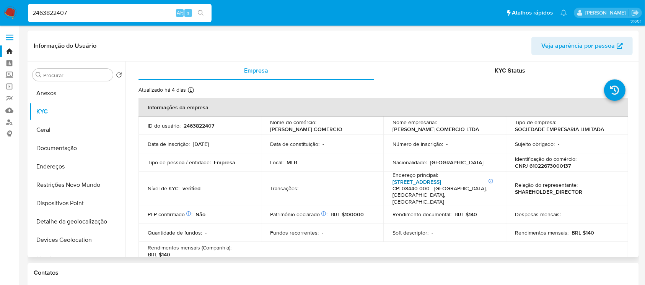
click at [404, 186] on link "[STREET_ADDRESS]" at bounding box center [416, 182] width 49 height 8
click at [547, 169] on p "CNPJ 61022673000137" at bounding box center [543, 166] width 56 height 7
copy p "61022673000137"
